Goal: Obtain resource: Obtain resource

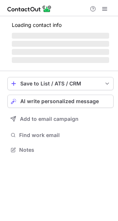
scroll to position [161, 118]
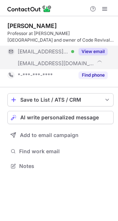
click at [88, 54] on button "View email" at bounding box center [92, 51] width 29 height 7
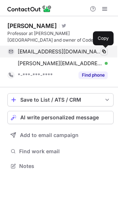
click at [103, 53] on span at bounding box center [104, 52] width 6 height 6
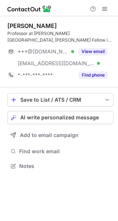
scroll to position [161, 118]
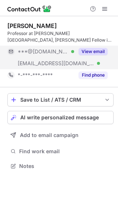
click at [93, 48] on button "View email" at bounding box center [92, 51] width 29 height 7
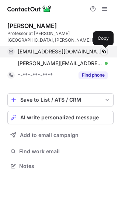
click at [102, 50] on span at bounding box center [104, 52] width 6 height 6
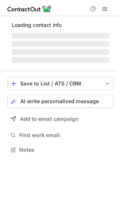
scroll to position [142, 118]
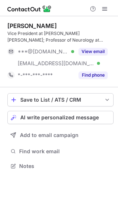
scroll to position [161, 118]
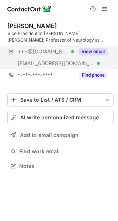
click at [98, 47] on div "View email" at bounding box center [90, 52] width 33 height 12
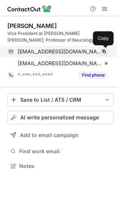
click at [101, 49] on span at bounding box center [104, 52] width 6 height 6
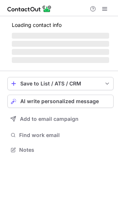
scroll to position [161, 118]
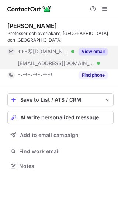
click at [84, 52] on button "View email" at bounding box center [92, 51] width 29 height 7
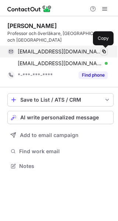
click at [101, 51] on span at bounding box center [104, 52] width 6 height 6
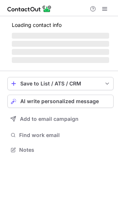
scroll to position [142, 118]
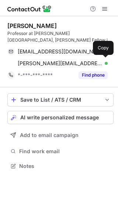
scroll to position [161, 118]
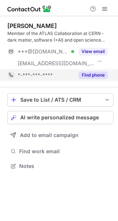
scroll to position [161, 118]
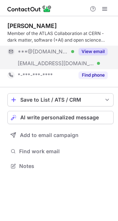
click at [81, 51] on button "View email" at bounding box center [92, 51] width 29 height 7
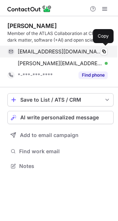
click at [100, 52] on div "[EMAIL_ADDRESS][DOMAIN_NAME] Verified" at bounding box center [63, 51] width 90 height 7
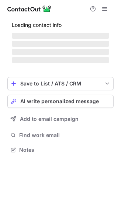
scroll to position [161, 118]
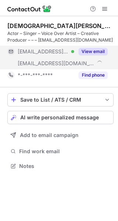
click at [87, 53] on button "View email" at bounding box center [92, 51] width 29 height 7
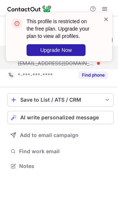
click at [108, 19] on div "This profile is restricted on the free plan. Upgrade your plan to view all prof…" at bounding box center [59, 37] width 106 height 49
click at [106, 19] on span at bounding box center [106, 18] width 6 height 7
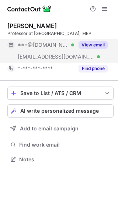
scroll to position [154, 118]
click at [92, 44] on button "View email" at bounding box center [92, 44] width 29 height 7
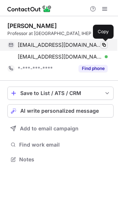
click at [101, 45] on span at bounding box center [104, 45] width 6 height 6
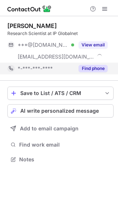
scroll to position [154, 118]
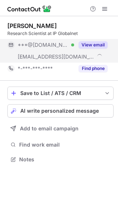
click at [99, 50] on div "View email" at bounding box center [90, 45] width 33 height 12
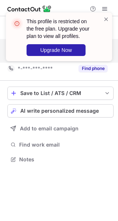
click at [101, 47] on div "This profile is restricted on the free plan. Upgrade your plan to view all prof…" at bounding box center [59, 37] width 106 height 49
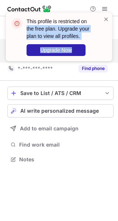
click at [103, 19] on div "This profile is restricted on the free plan. Upgrade your plan to view all prof…" at bounding box center [59, 37] width 106 height 49
click at [104, 18] on span at bounding box center [106, 18] width 6 height 7
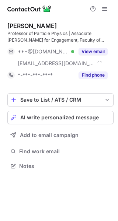
scroll to position [161, 118]
